Goal: Task Accomplishment & Management: Use online tool/utility

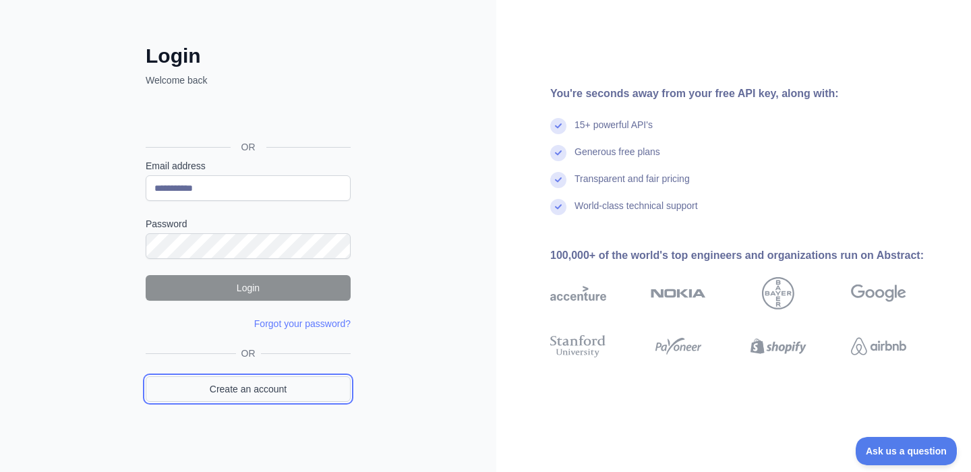
click at [253, 377] on link "Create an account" at bounding box center [248, 389] width 205 height 26
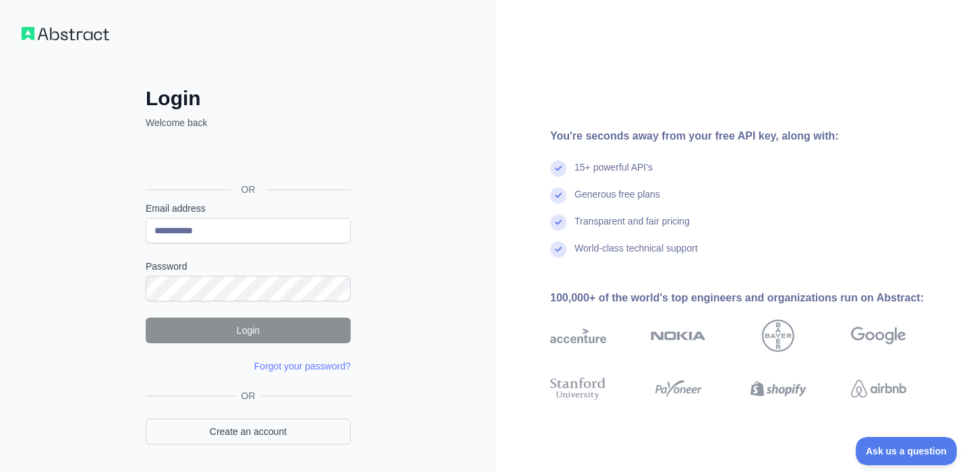
scroll to position [1, 0]
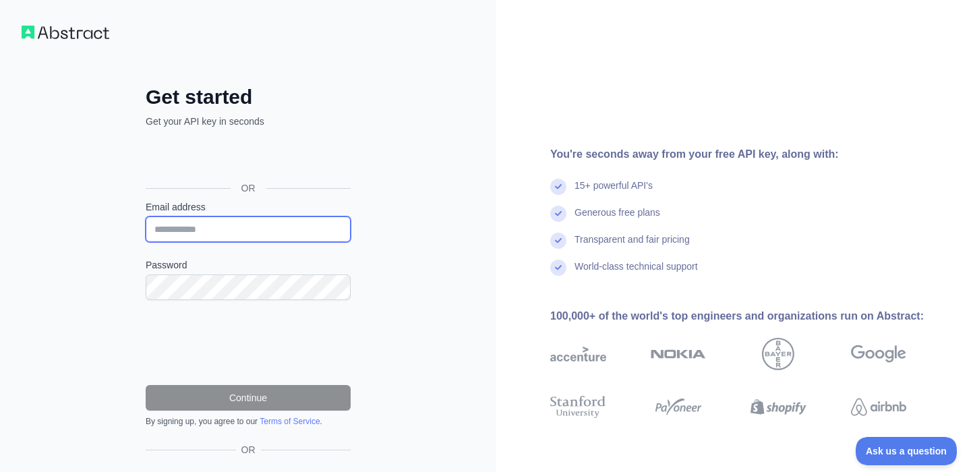
click at [224, 235] on input "Email address" at bounding box center [248, 229] width 205 height 26
type input "**********"
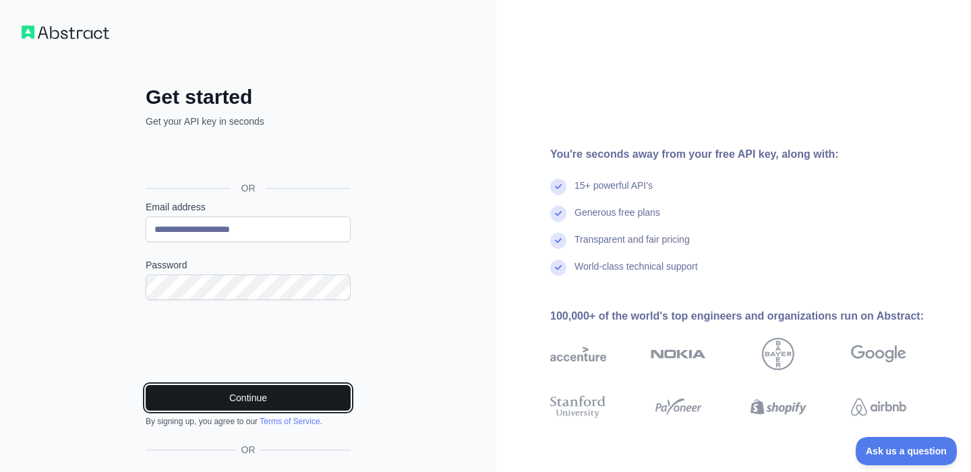
click at [317, 399] on button "Continue" at bounding box center [248, 398] width 205 height 26
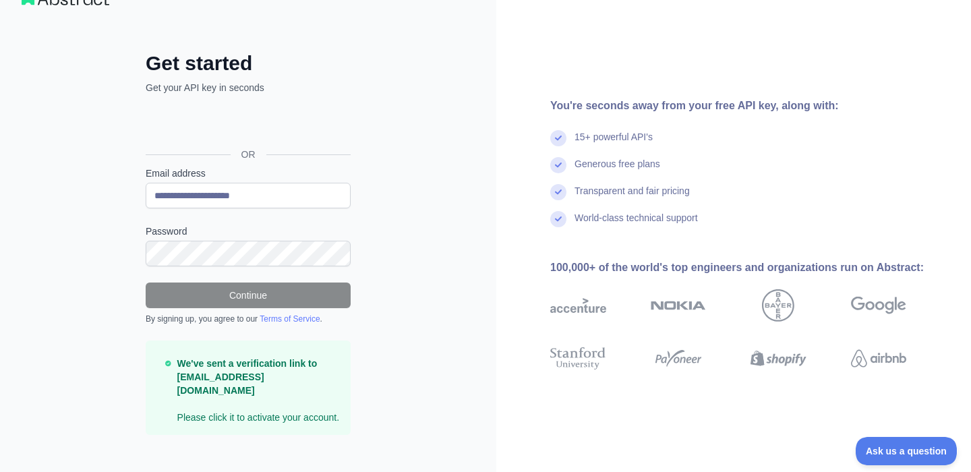
scroll to position [51, 0]
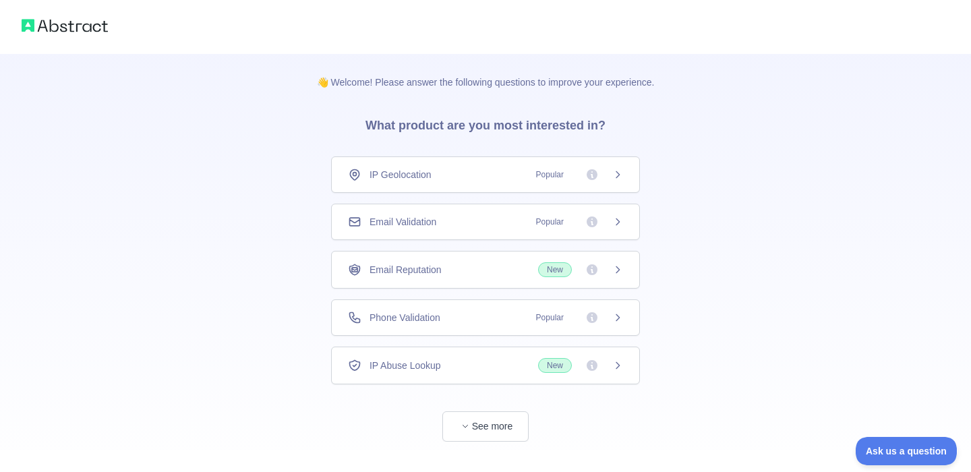
click at [453, 183] on div "IP Geolocation Popular" at bounding box center [485, 174] width 309 height 36
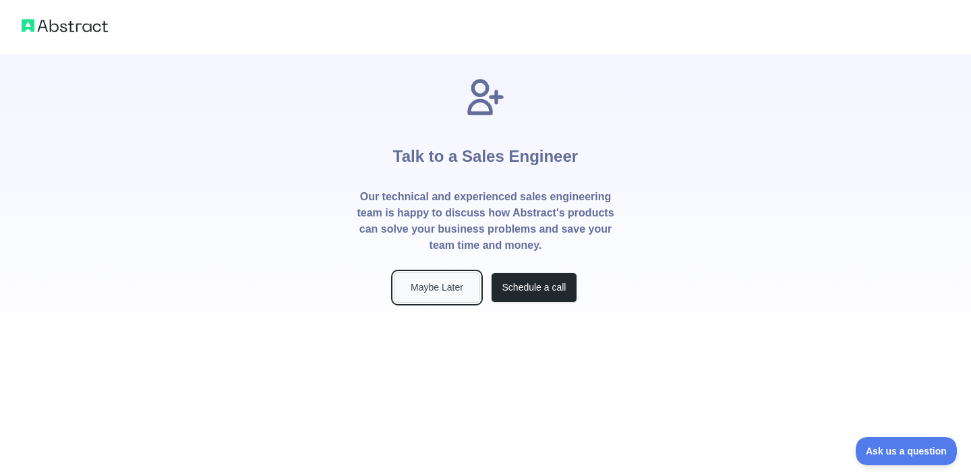
click at [460, 285] on button "Maybe Later" at bounding box center [437, 287] width 86 height 30
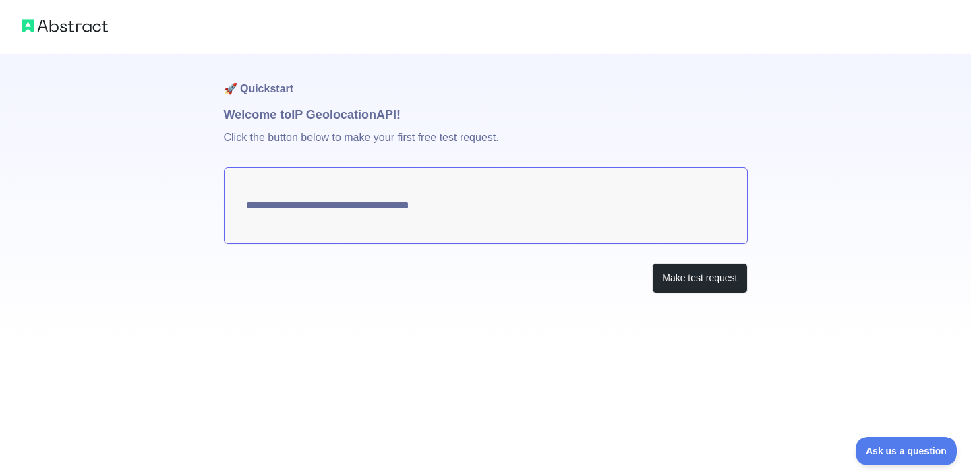
type textarea "**********"
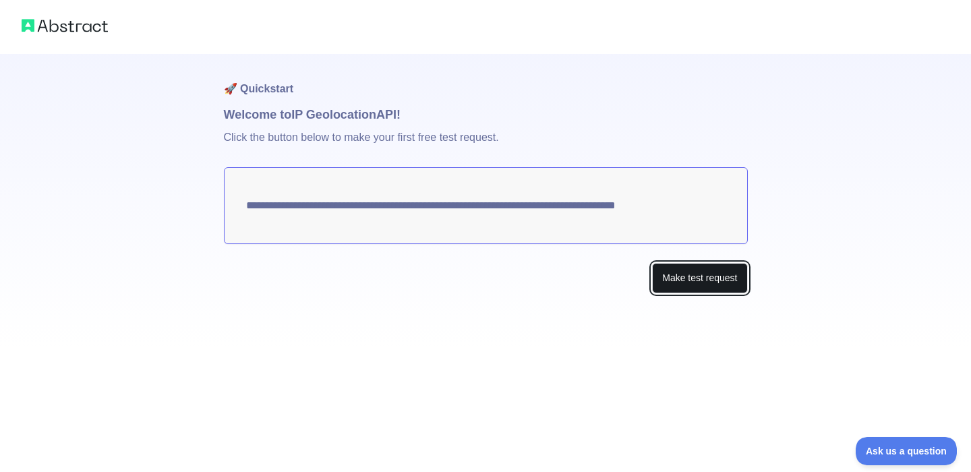
click at [679, 287] on button "Make test request" at bounding box center [699, 278] width 95 height 30
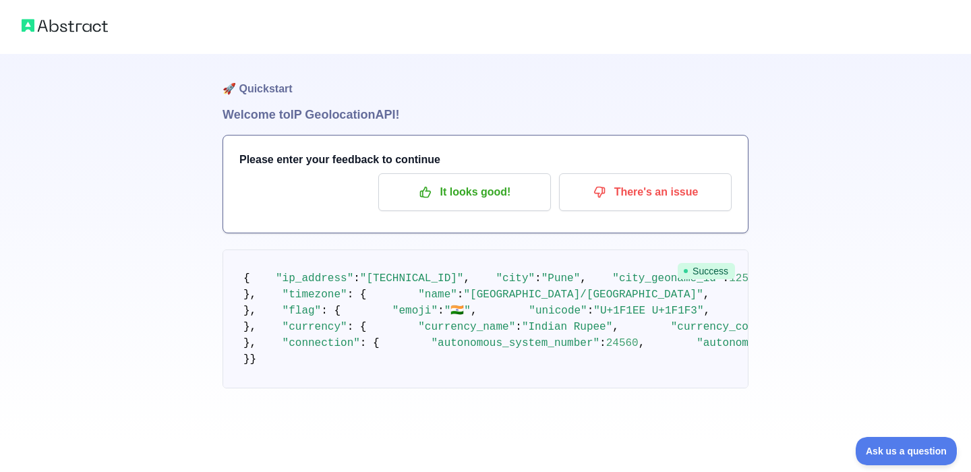
click at [84, 35] on div at bounding box center [485, 27] width 971 height 54
click at [65, 26] on img at bounding box center [65, 25] width 86 height 19
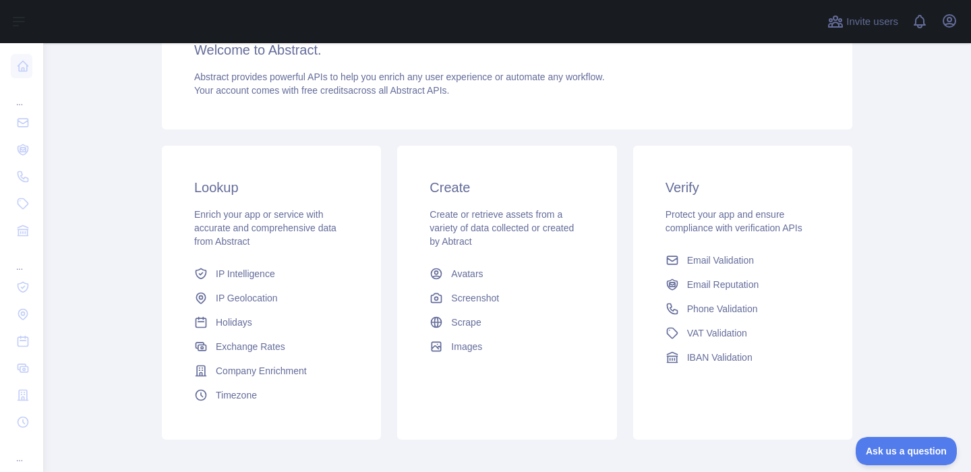
scroll to position [200, 0]
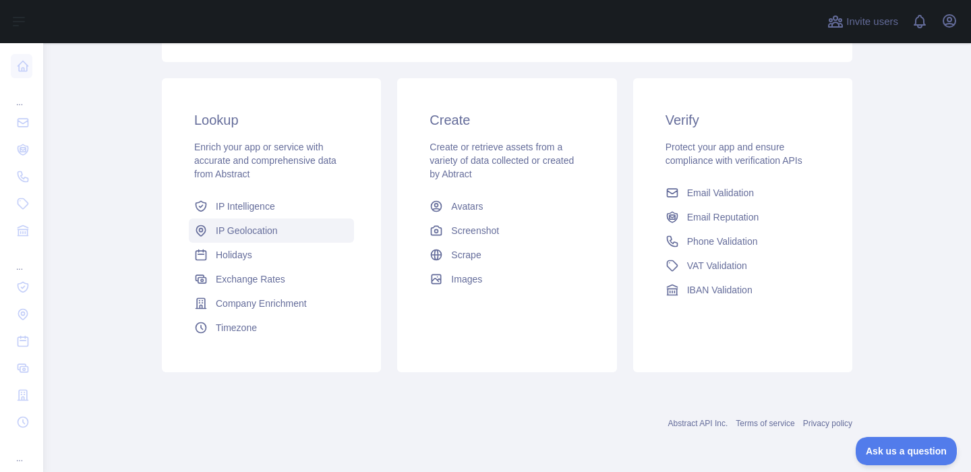
click at [264, 227] on span "IP Geolocation" at bounding box center [247, 230] width 62 height 13
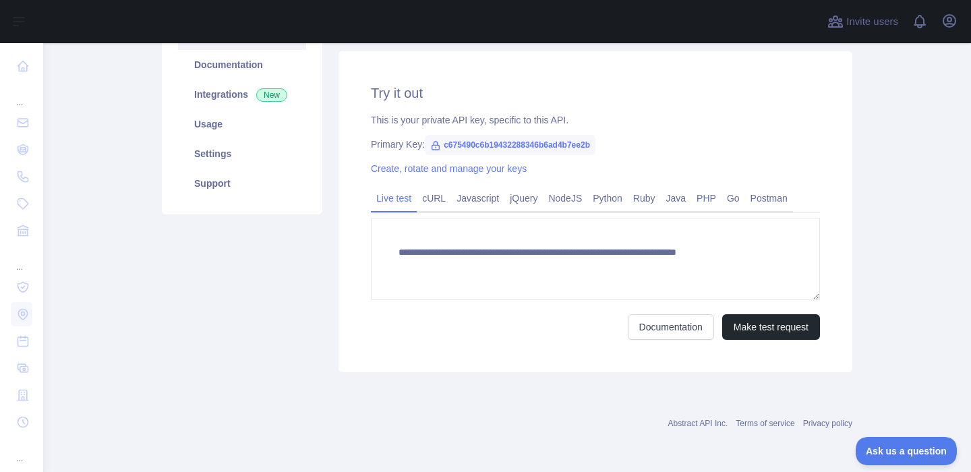
scroll to position [169, 0]
type textarea "**********"
click at [596, 142] on span "c675490c6b19432288346b6ad4b7ee2b" at bounding box center [510, 145] width 171 height 20
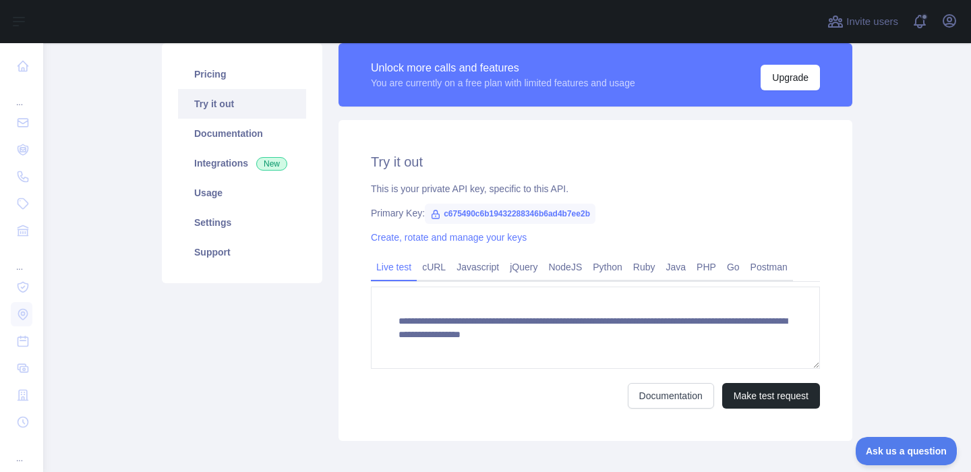
scroll to position [86, 0]
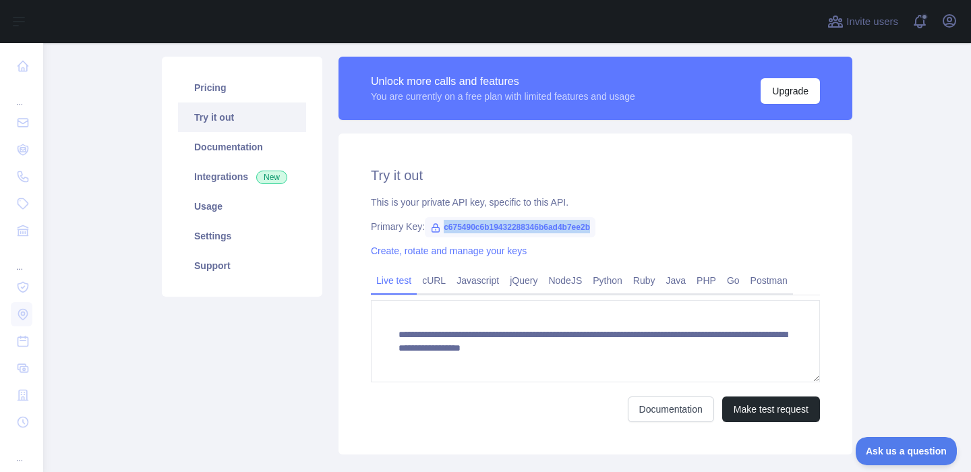
click at [527, 226] on span "c675490c6b19432288346b6ad4b7ee2b" at bounding box center [510, 227] width 171 height 20
copy span "c675490c6b19432288346b6ad4b7ee2b"
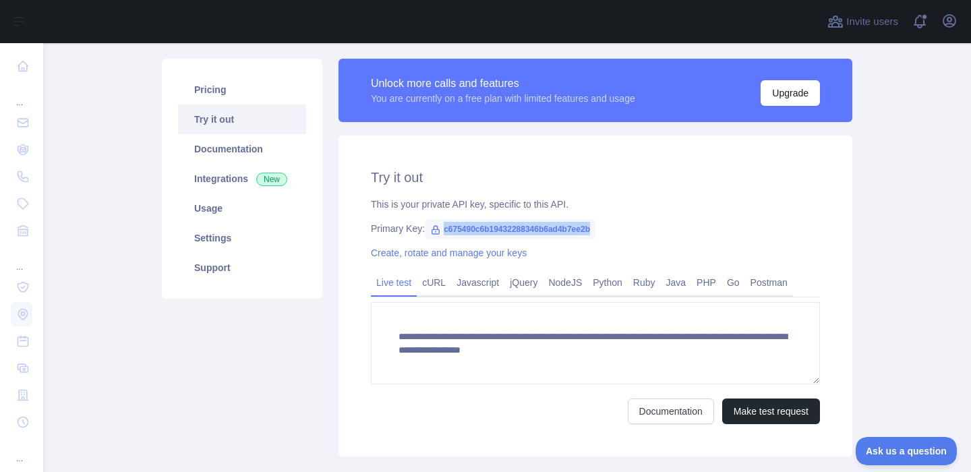
scroll to position [84, 0]
